Goal: Transaction & Acquisition: Subscribe to service/newsletter

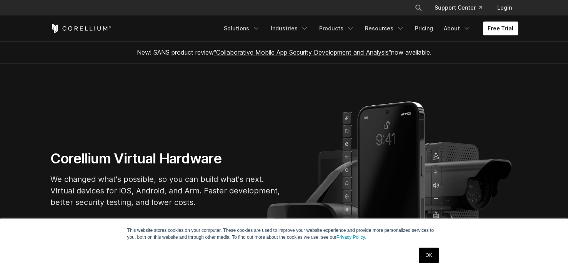
click at [504, 28] on link "Free Trial" at bounding box center [500, 29] width 35 height 14
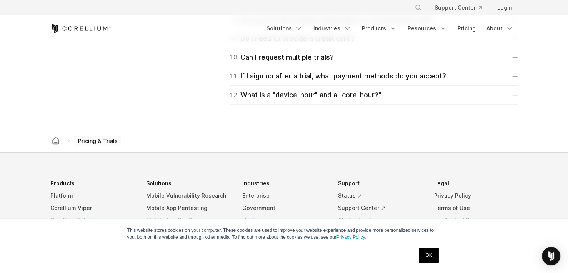
scroll to position [1413, 0]
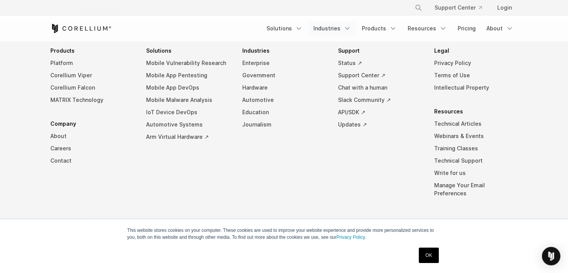
click at [344, 27] on link "Industries" at bounding box center [332, 29] width 47 height 14
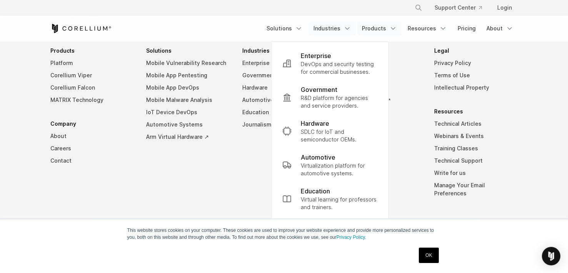
click at [392, 30] on icon "Navigation Menu" at bounding box center [393, 29] width 8 height 8
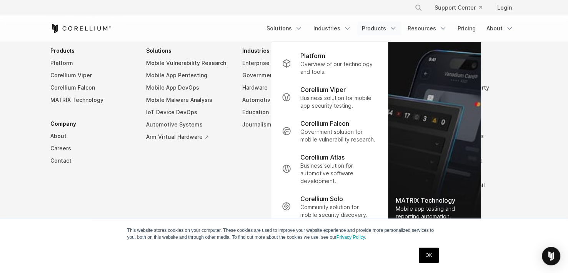
scroll to position [1413, 0]
click at [501, 31] on link "About" at bounding box center [500, 29] width 36 height 14
